Goal: Task Accomplishment & Management: Manage account settings

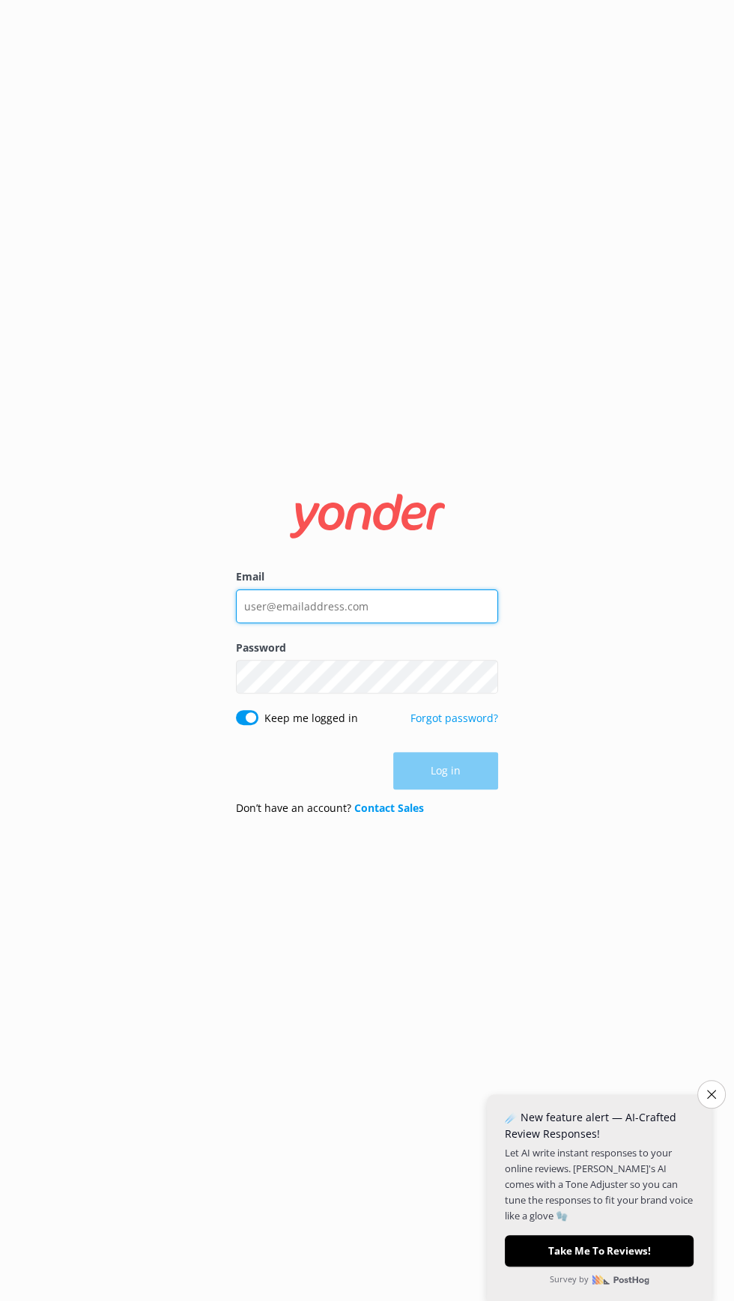
click at [262, 623] on input "Email" at bounding box center [367, 607] width 262 height 34
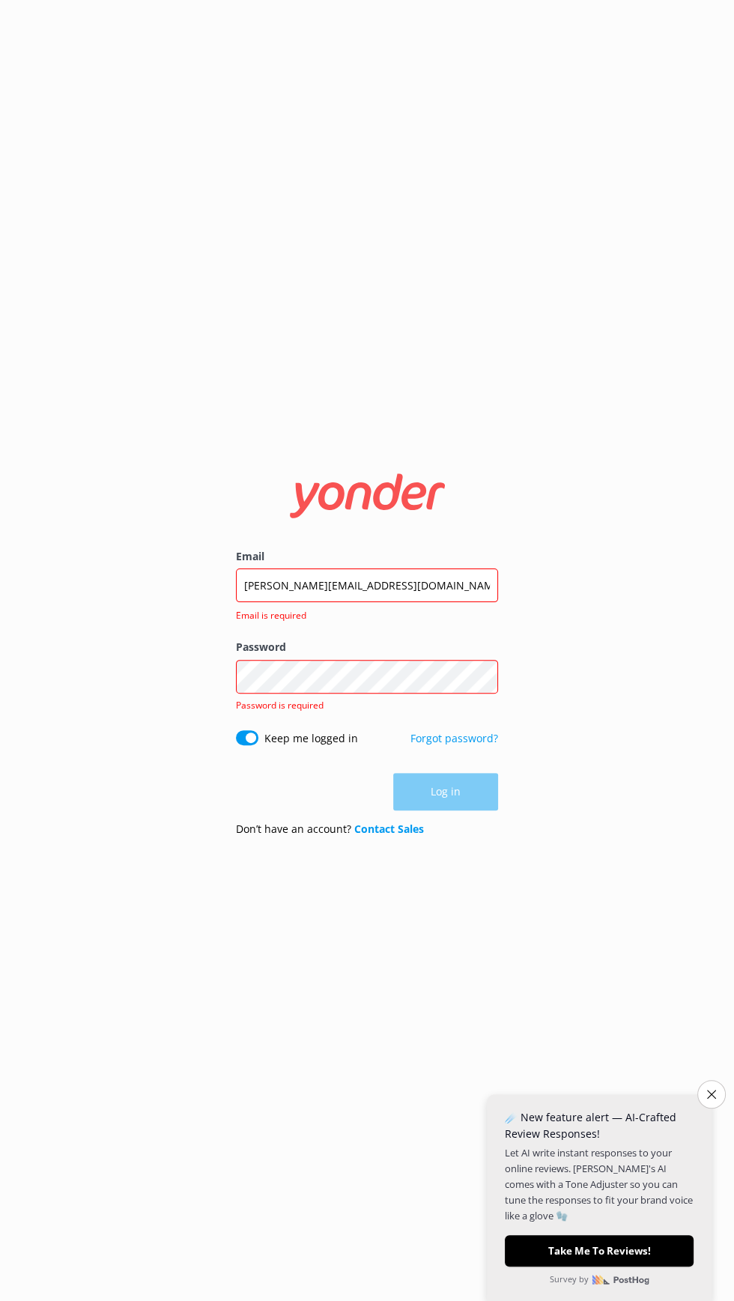
click button "Log in" at bounding box center [445, 791] width 105 height 37
